Goal: Book appointment/travel/reservation

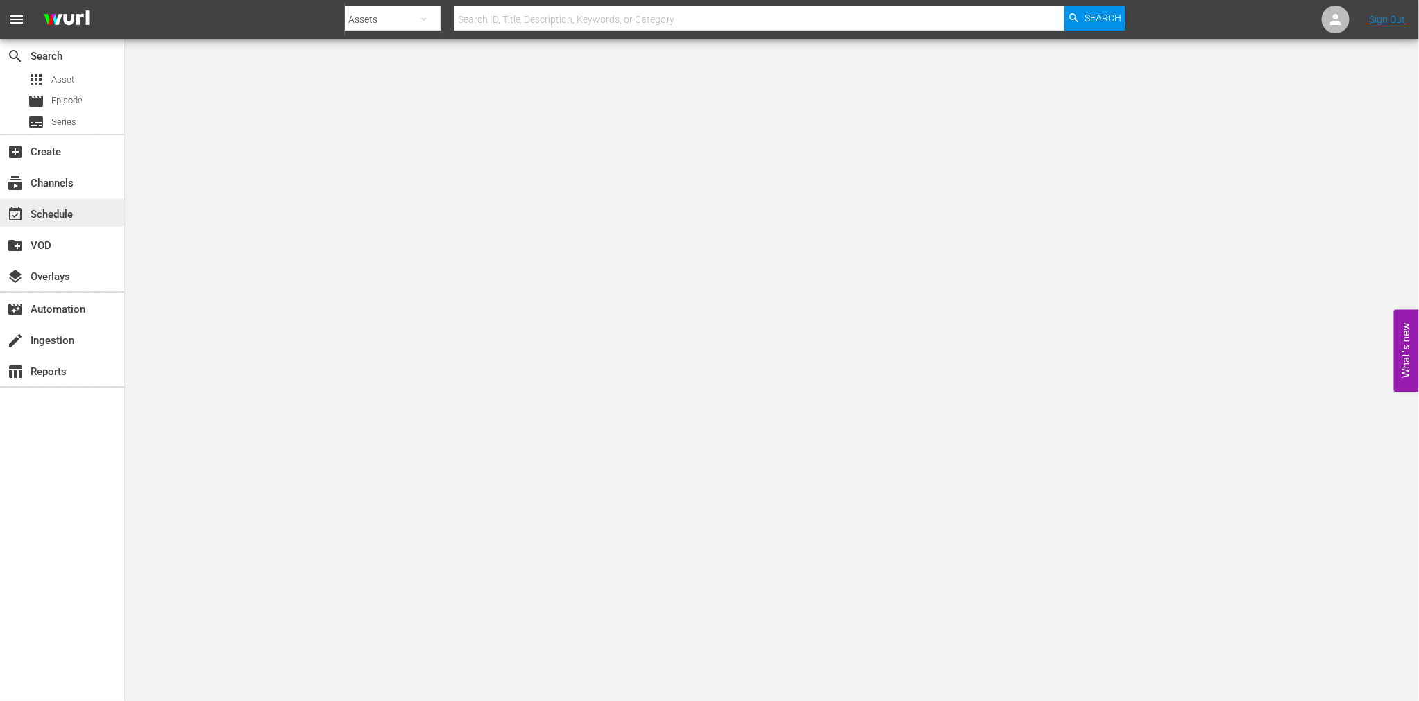
click at [89, 212] on div "event_available Schedule" at bounding box center [62, 213] width 124 height 28
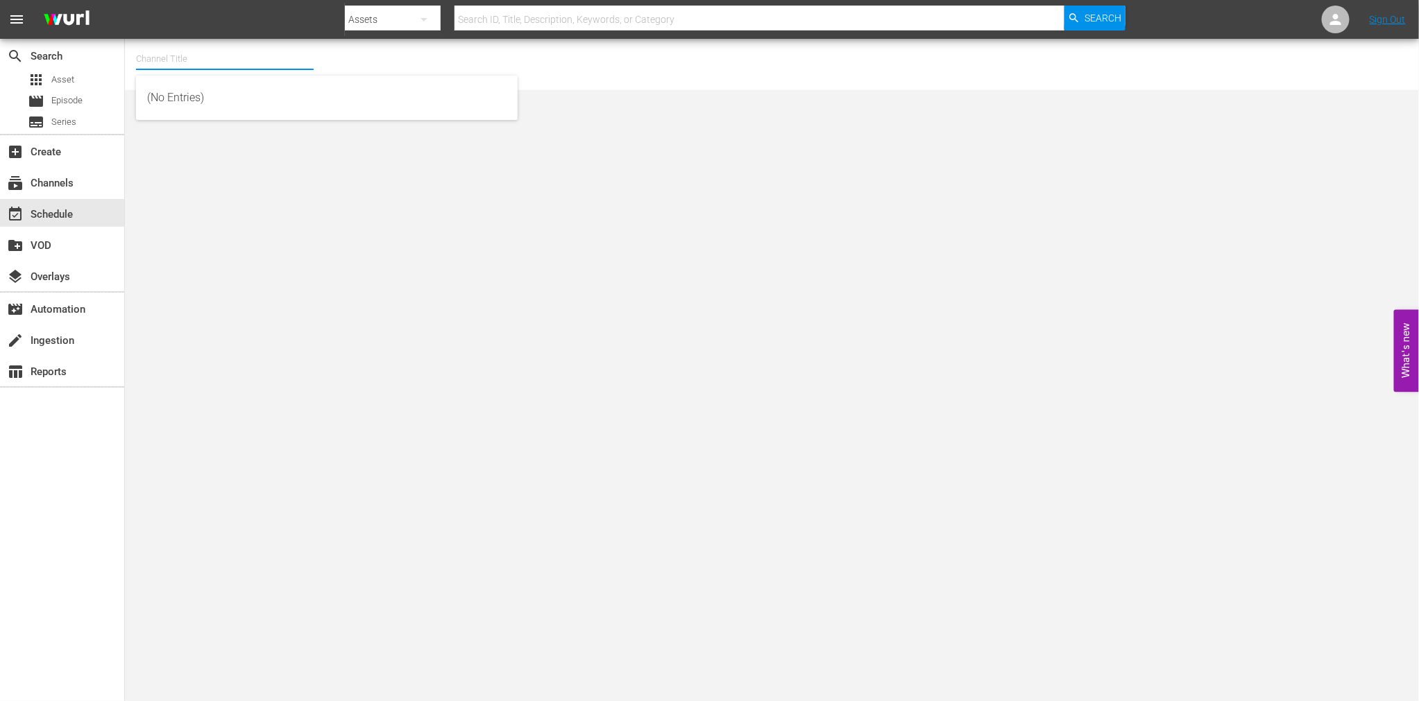
click at [225, 60] on input "text" at bounding box center [225, 58] width 178 height 33
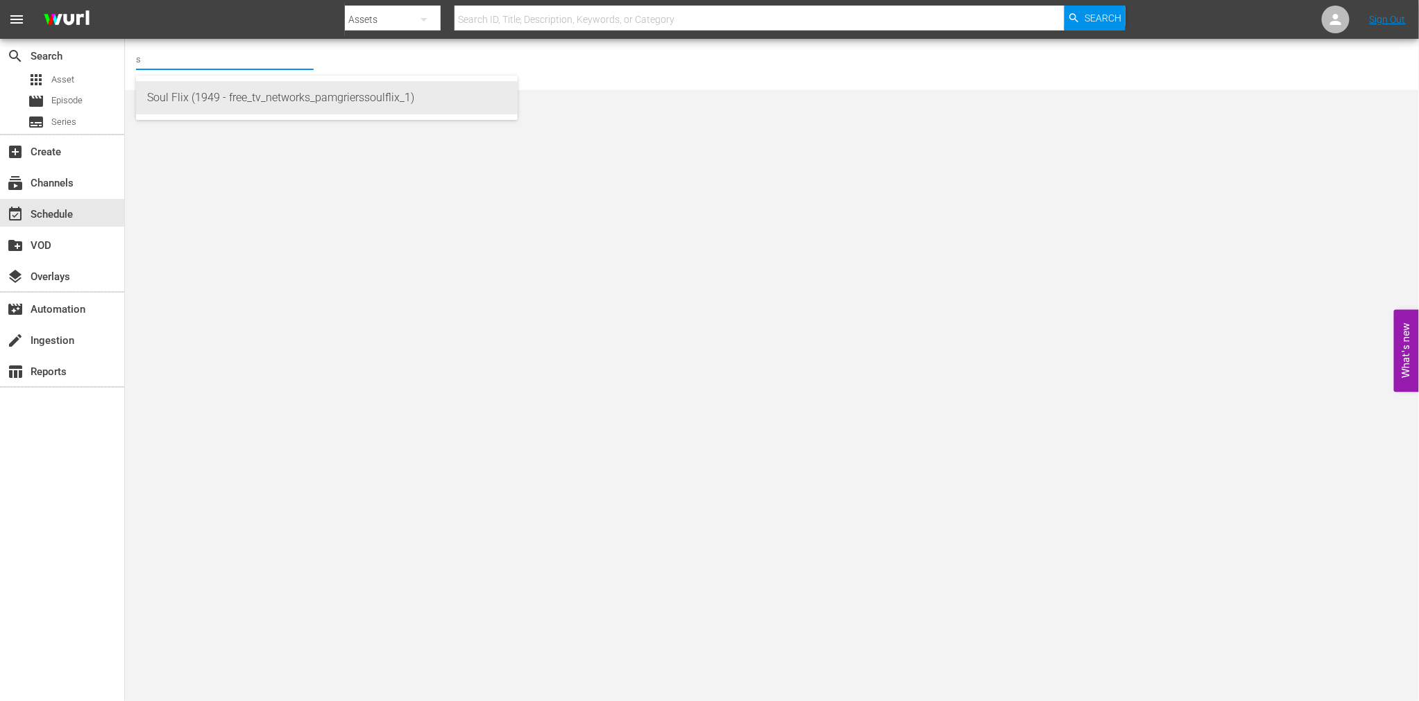
click at [177, 101] on div "Soul Flix (1949 - free_tv_networks_pamgrierssoulflix_1)" at bounding box center [326, 97] width 359 height 33
type input "Soul Flix (1949 - free_tv_networks_pamgrierssoulflix_1)"
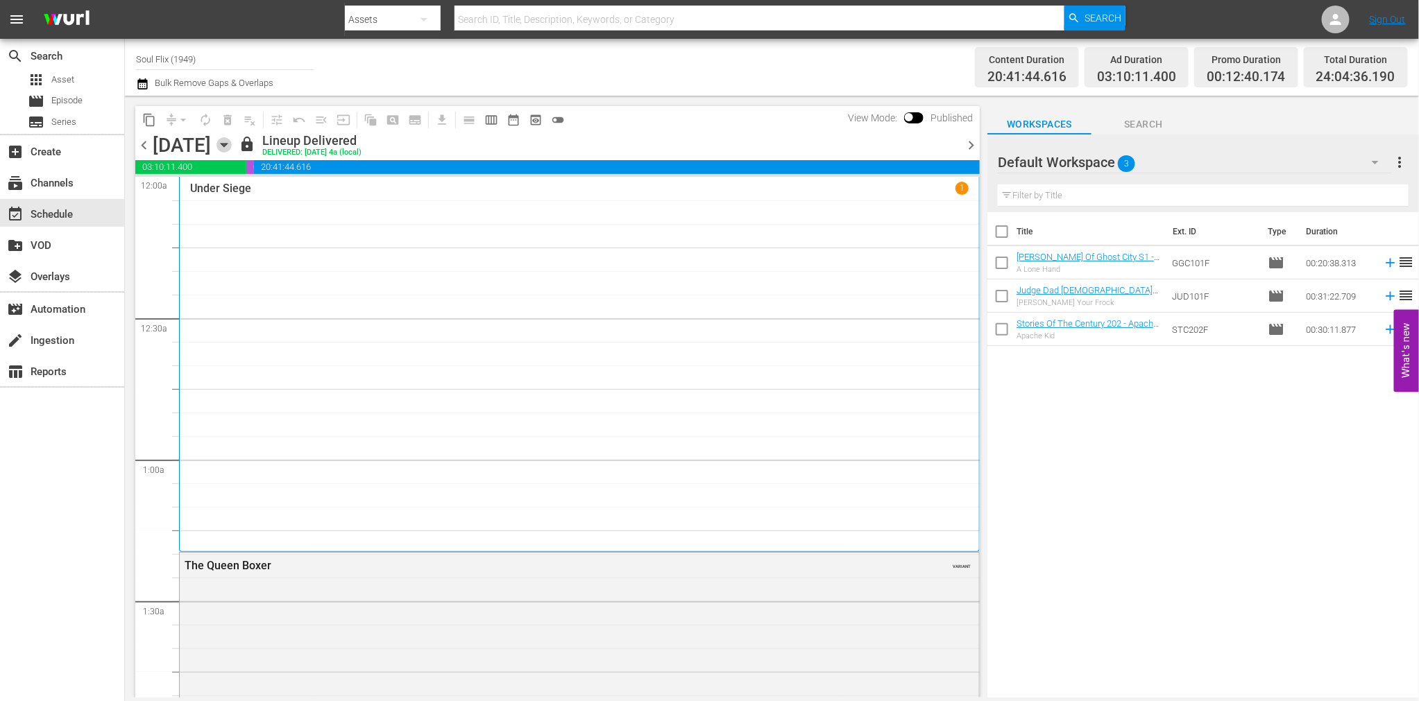
click at [232, 142] on icon "button" at bounding box center [223, 144] width 15 height 15
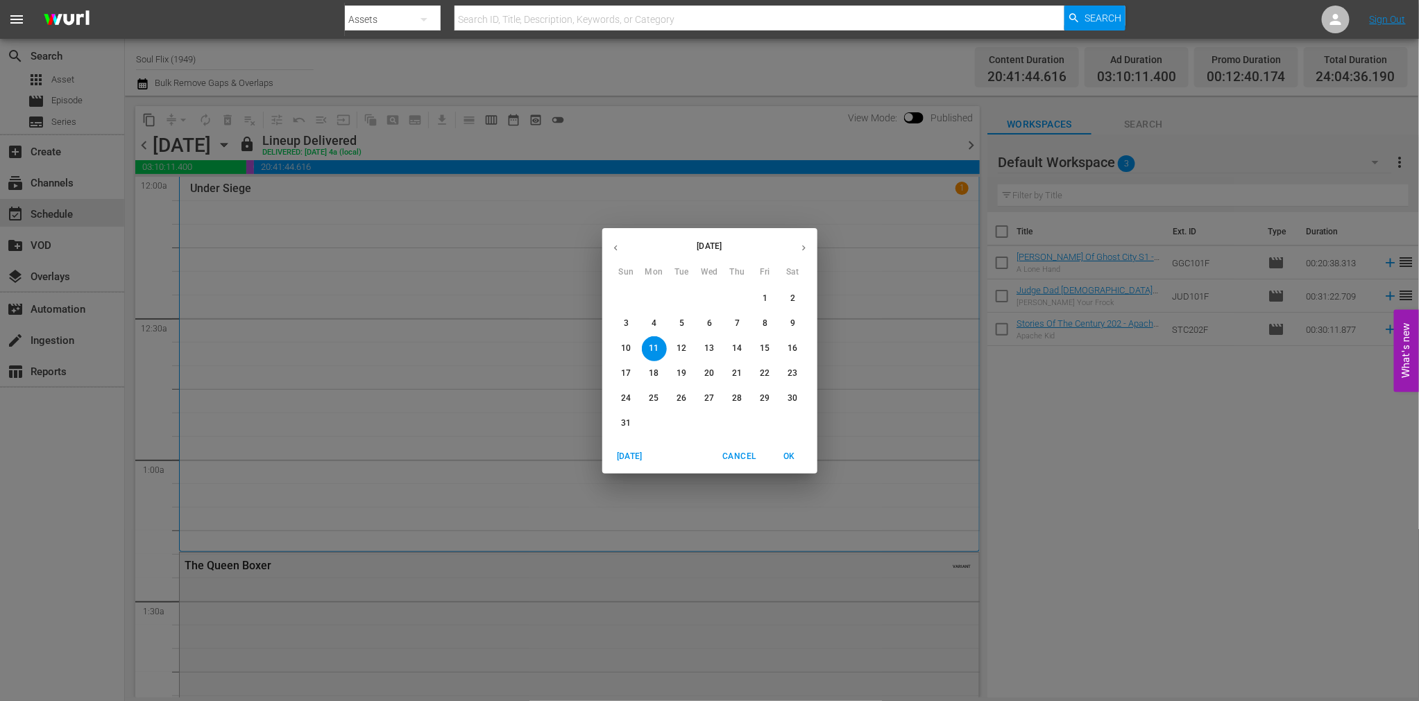
click at [798, 251] on button "button" at bounding box center [803, 248] width 27 height 27
click at [652, 300] on p "1" at bounding box center [654, 299] width 5 height 12
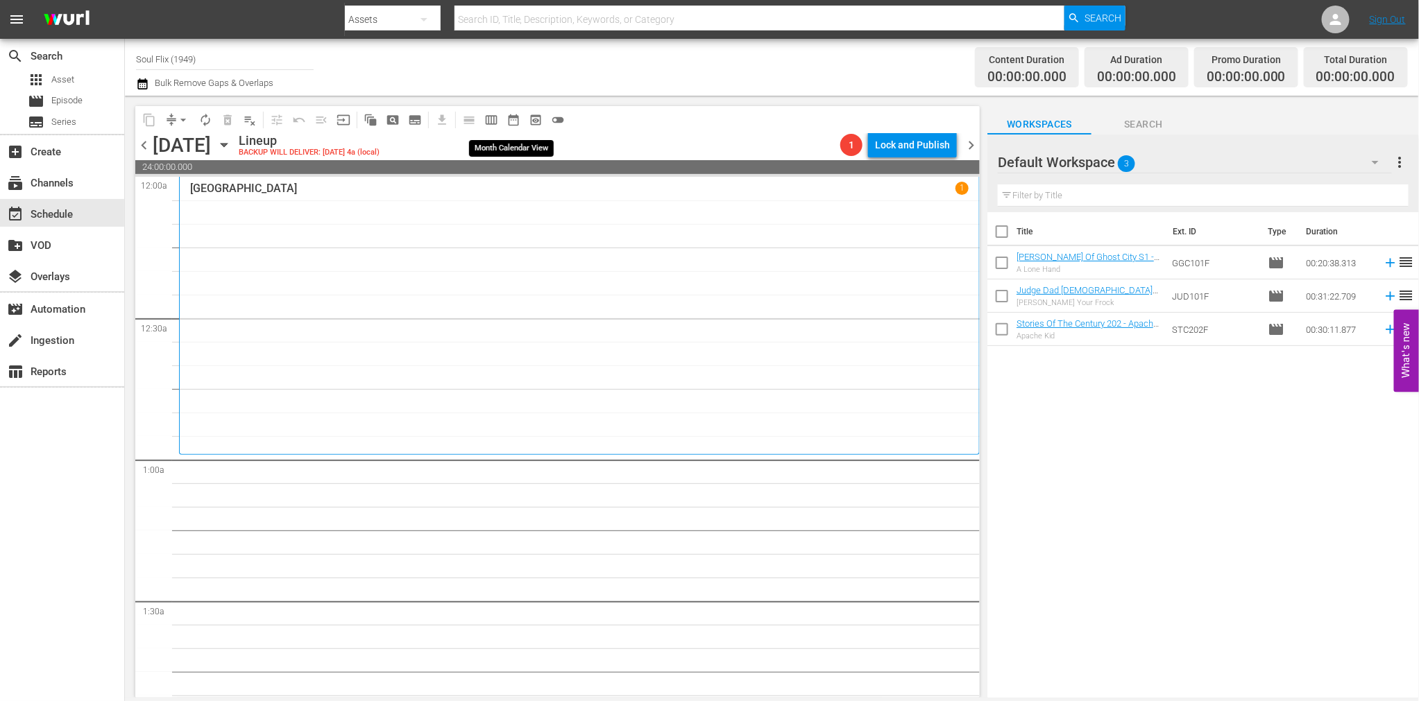
click at [511, 118] on span "date_range_outlined" at bounding box center [514, 120] width 14 height 14
